Goal: Navigation & Orientation: Go to known website

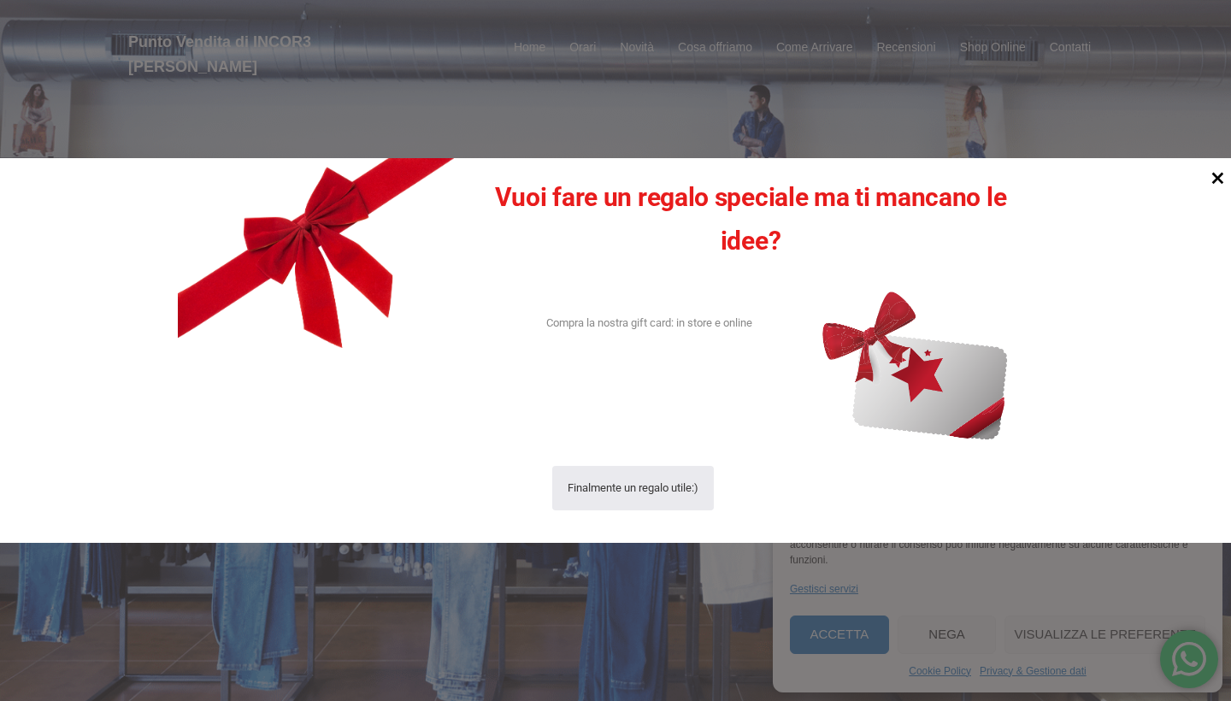
click at [1217, 179] on icon at bounding box center [1219, 179] width 12 height 12
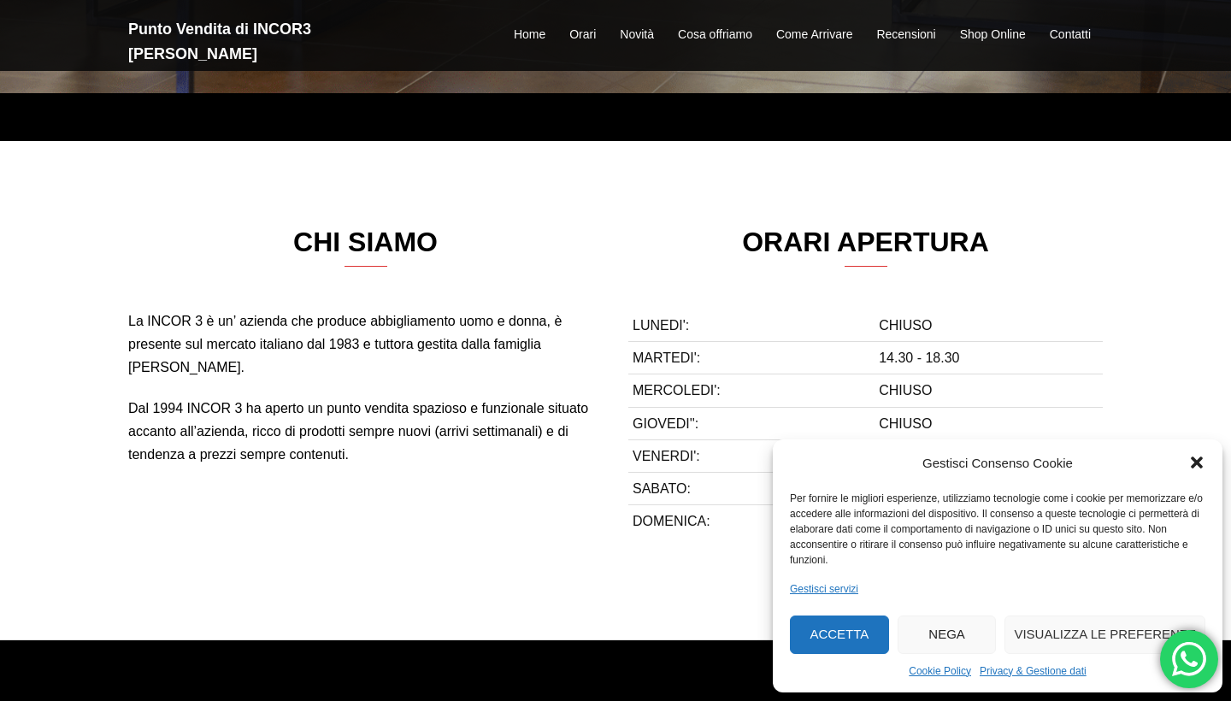
scroll to position [560, 0]
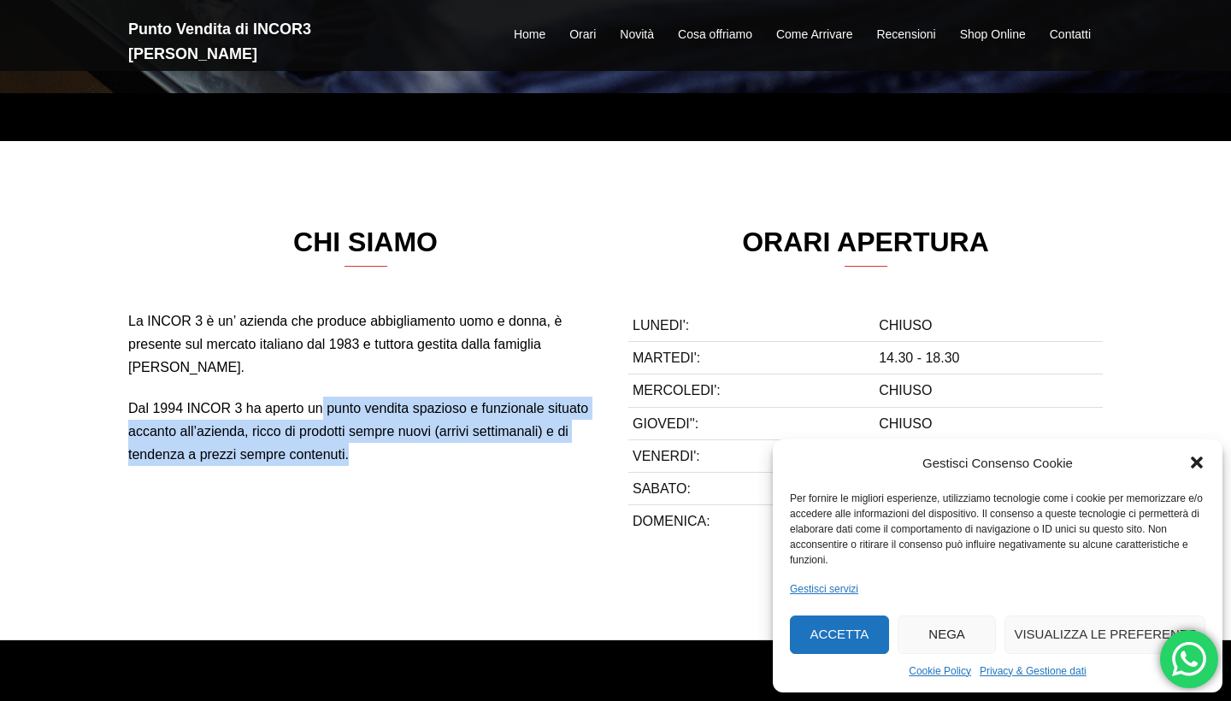
drag, startPoint x: 320, startPoint y: 398, endPoint x: 434, endPoint y: 487, distance: 144.4
click at [434, 487] on div "CHI SIAMO La INCOR 3 è un’ azienda che produce abbigliamento uomo e donna, è pr…" at bounding box center [615, 390] width 1231 height 499
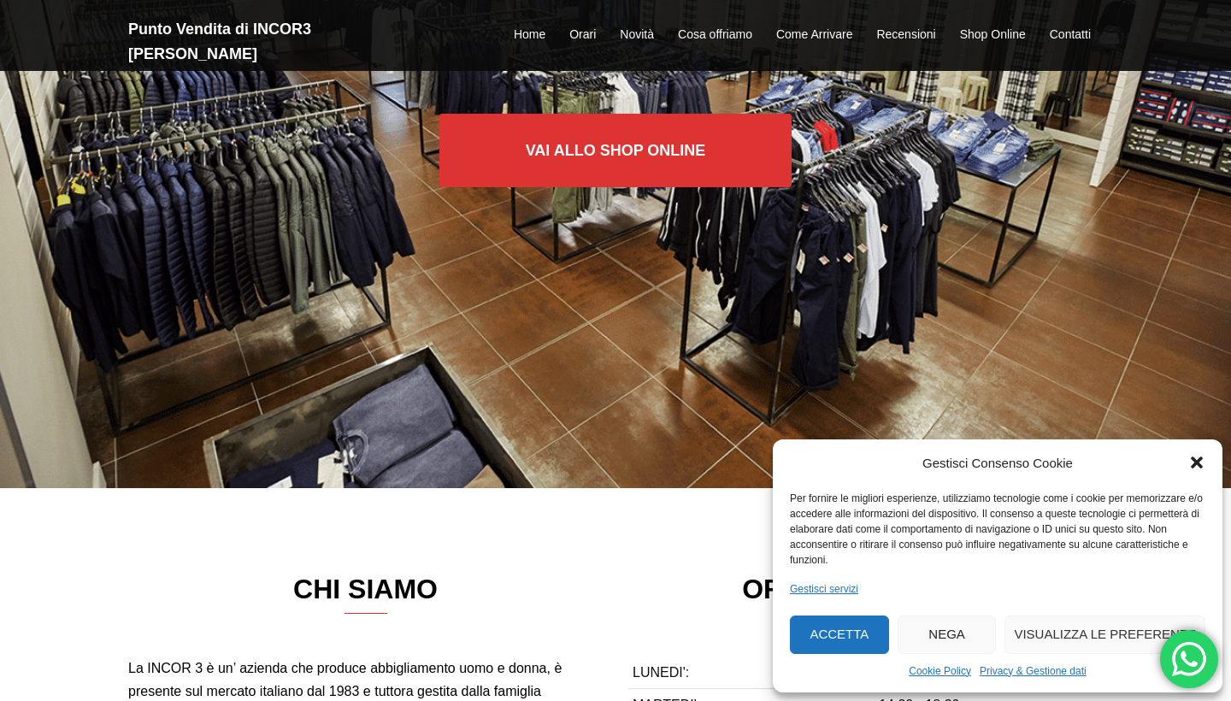
scroll to position [642, 0]
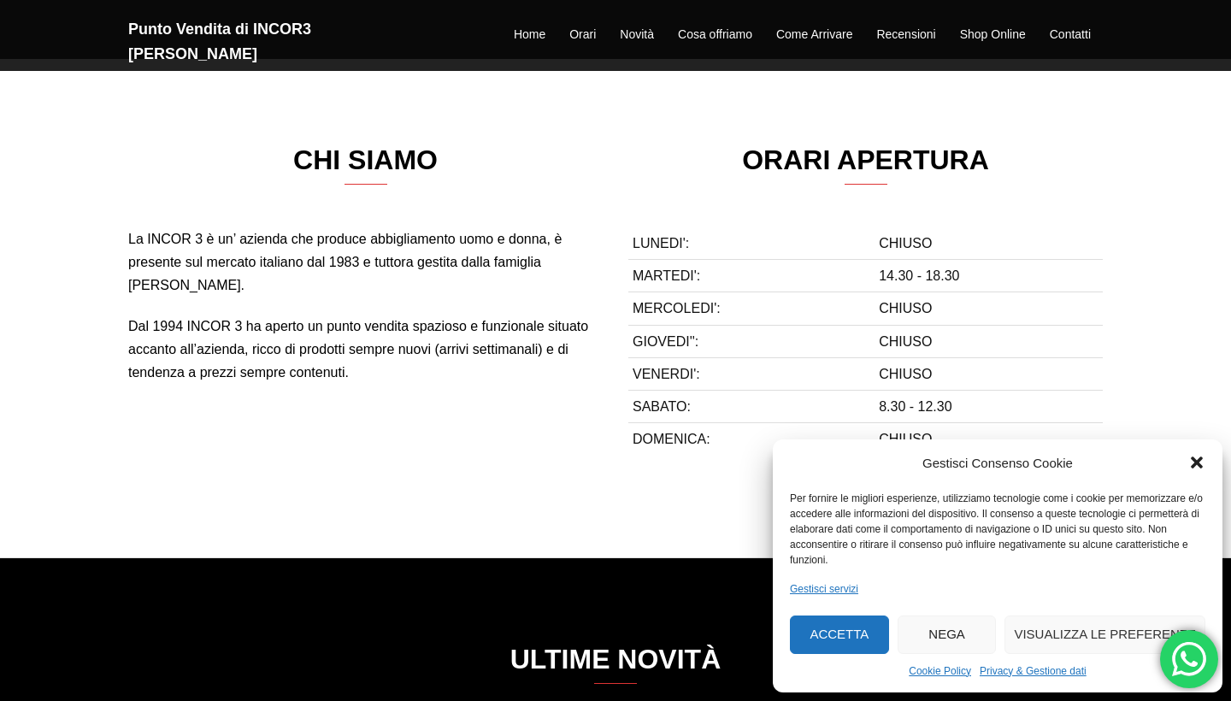
click at [1193, 463] on icon "Chiudi la finestra di dialogo" at bounding box center [1197, 462] width 17 height 17
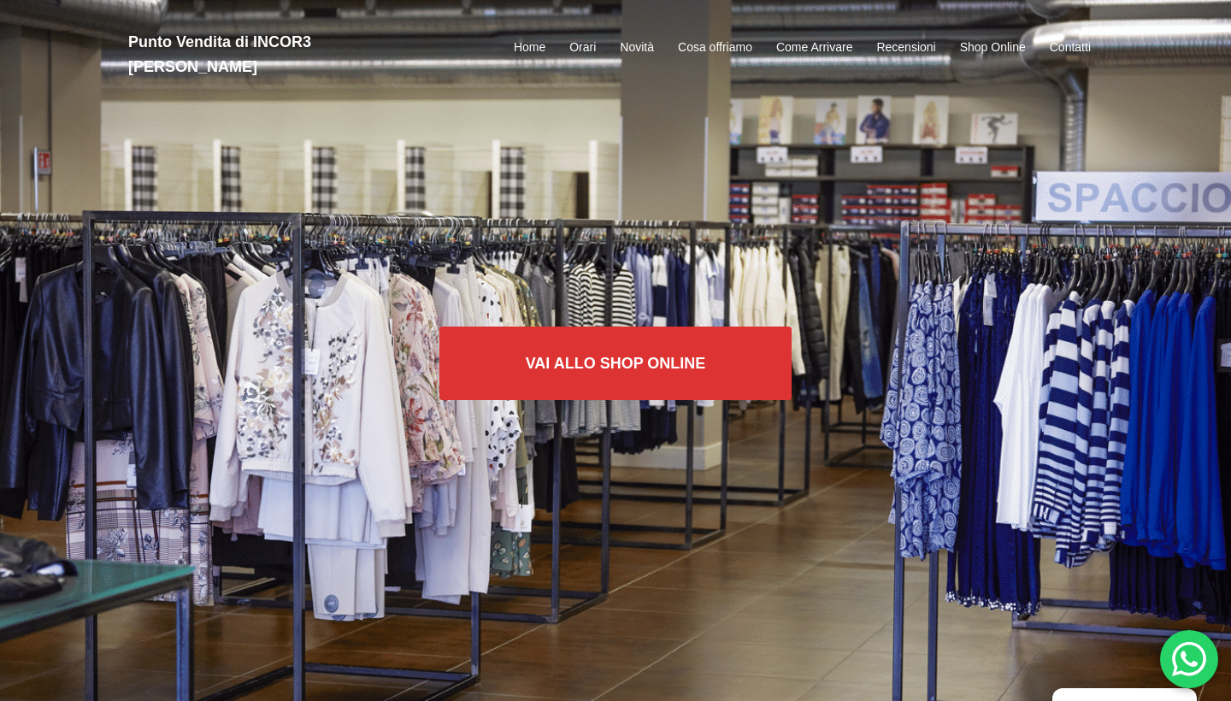
scroll to position [0, 0]
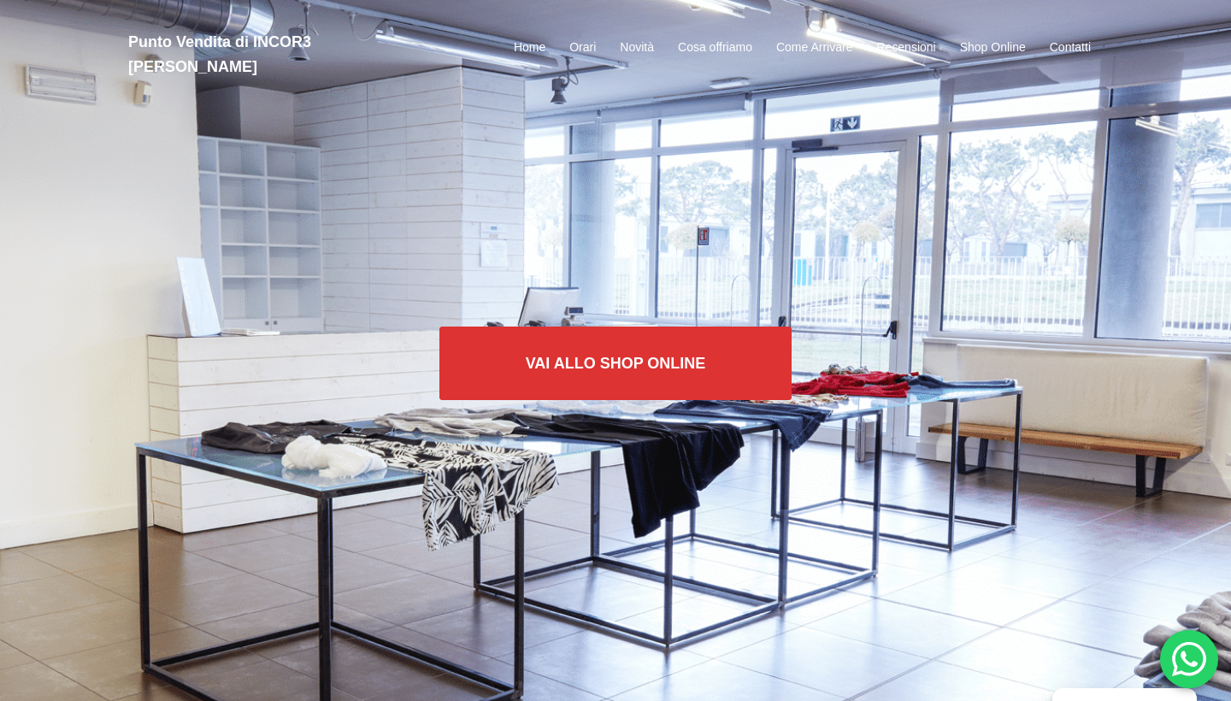
click at [243, 38] on h2 "Punto Vendita di INCOR3 [PERSON_NAME]" at bounding box center [282, 55] width 308 height 50
drag, startPoint x: 351, startPoint y: 27, endPoint x: 239, endPoint y: 54, distance: 115.3
click at [239, 54] on header "Punto Vendita di INCOR3 [PERSON_NAME] Home Orari Novità Cosa offriamo Come Arri…" at bounding box center [615, 48] width 1231 height 97
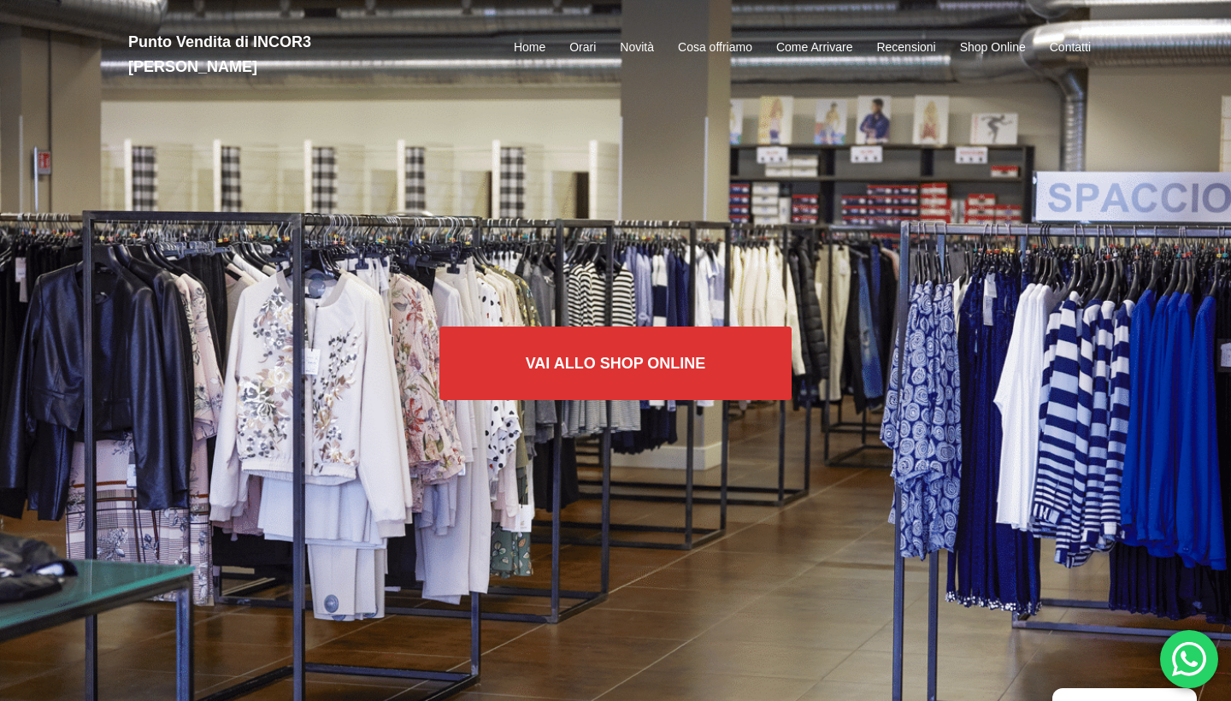
click at [245, 61] on header "Punto Vendita di INCOR3 [PERSON_NAME] Home Orari Novità Cosa offriamo Come Arri…" at bounding box center [615, 48] width 1231 height 97
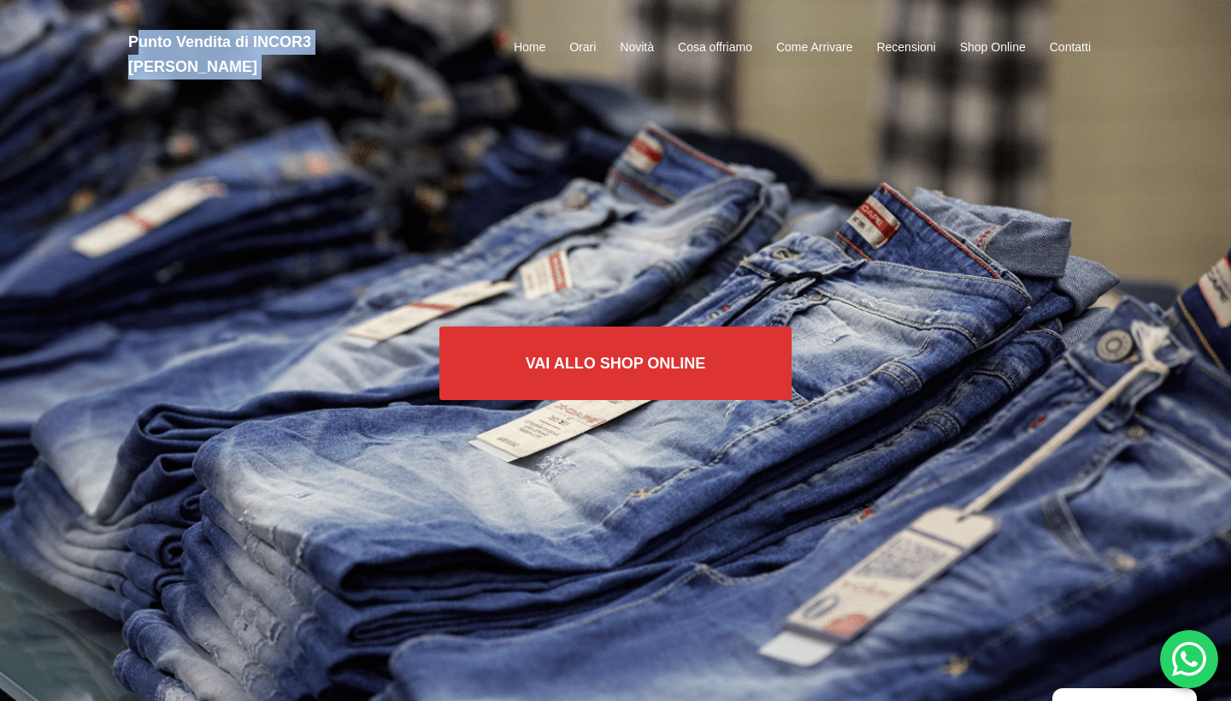
drag, startPoint x: 134, startPoint y: 40, endPoint x: 530, endPoint y: 56, distance: 396.3
click at [530, 56] on header "Punto Vendita di INCOR3 [PERSON_NAME] Home Orari Novità Cosa offriamo Come Arri…" at bounding box center [615, 48] width 1231 height 97
click at [115, 33] on div "Punto Vendita di INCOR3 [PERSON_NAME] Home Orari Novità Cosa offriamo Come Arri…" at bounding box center [615, 48] width 1231 height 62
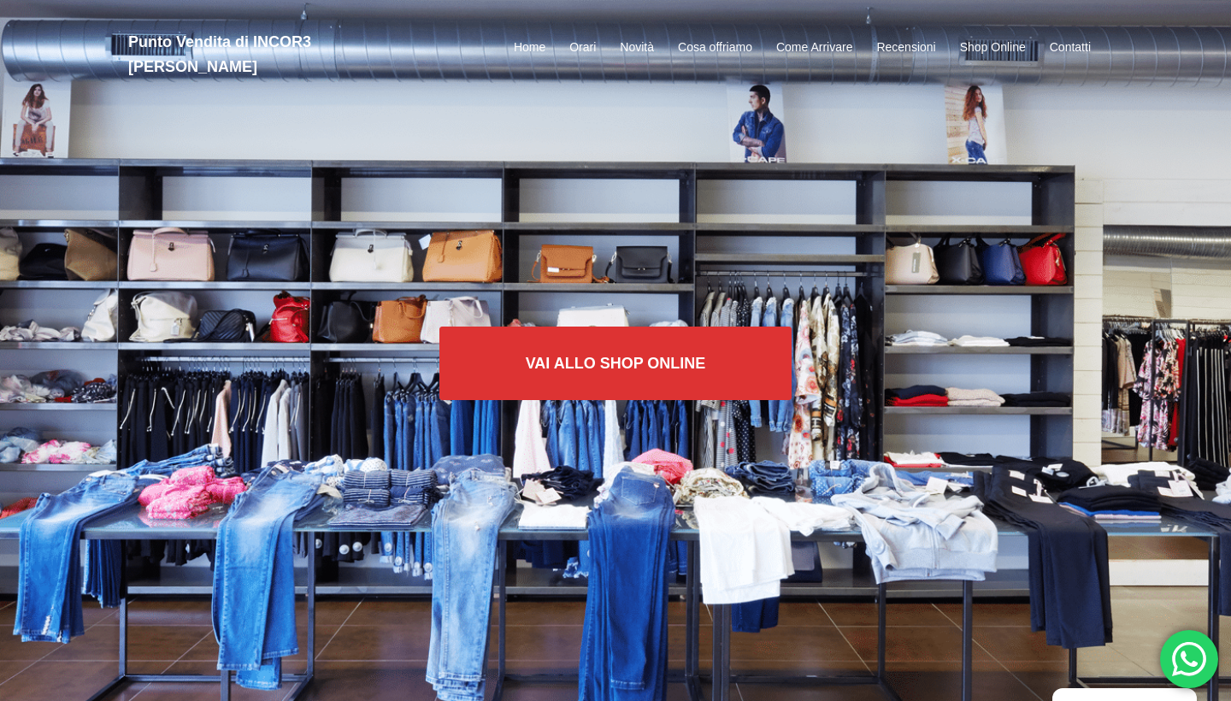
drag, startPoint x: 132, startPoint y: 38, endPoint x: 424, endPoint y: 63, distance: 293.5
click at [424, 63] on header "Punto Vendita di INCOR3 [PERSON_NAME] Home Orari Novità Cosa offriamo Come Arri…" at bounding box center [615, 48] width 1231 height 97
copy h2 "Punto Vendita di INCOR3 [PERSON_NAME]"
